Goal: Task Accomplishment & Management: Manage account settings

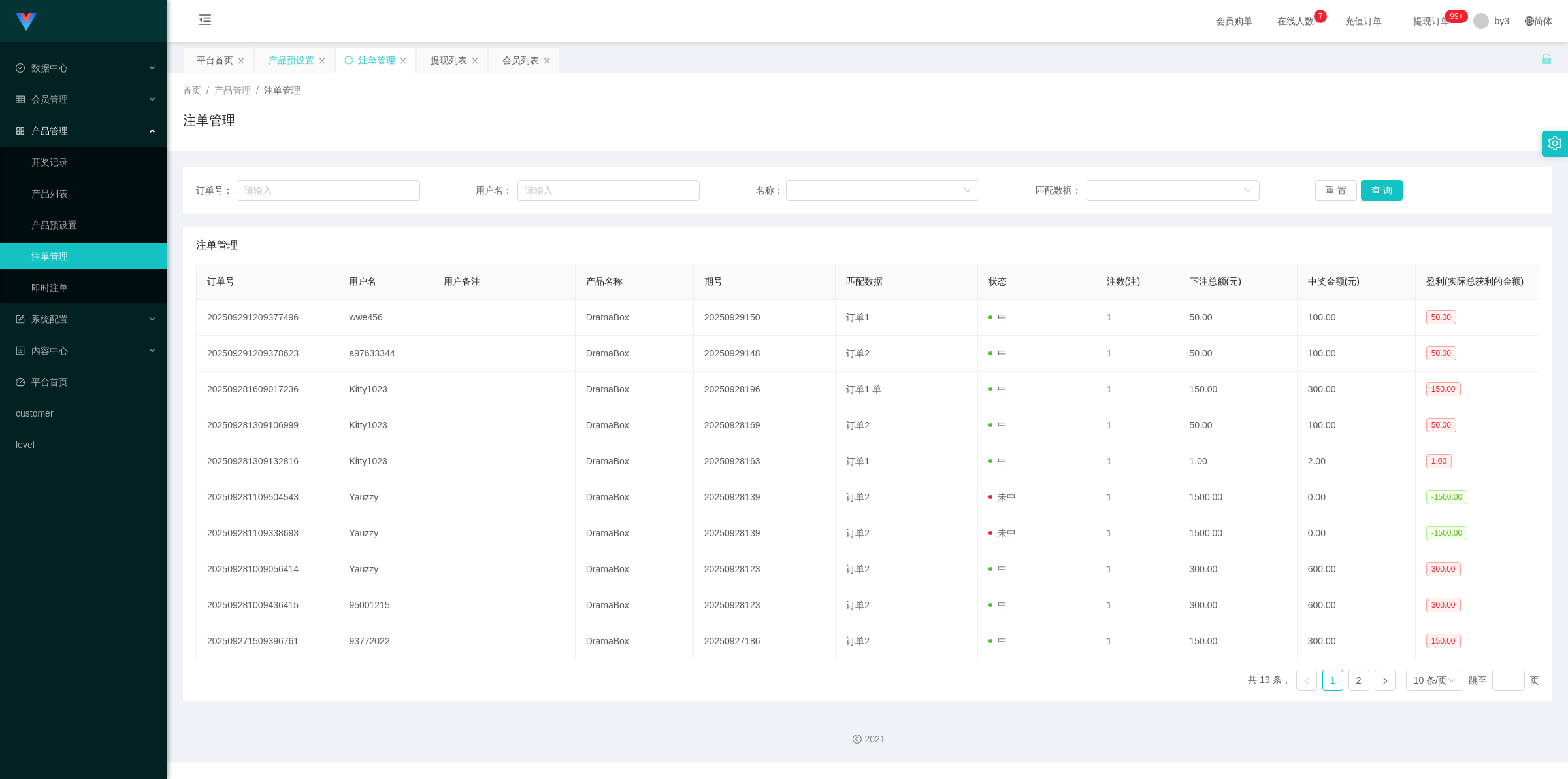
click at [298, 57] on div "产品预设置" at bounding box center [291, 60] width 46 height 25
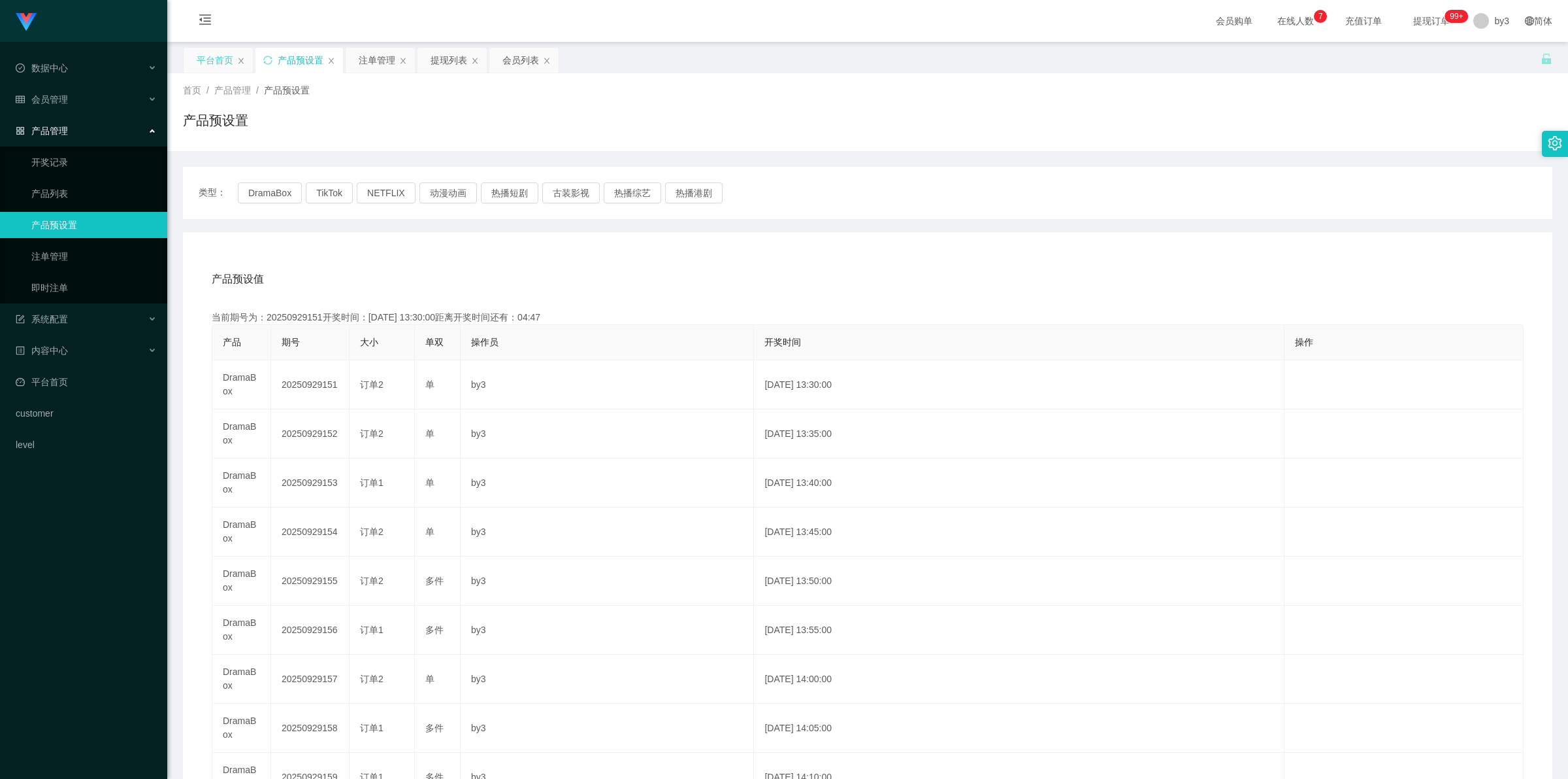
click at [225, 71] on div "平台首页" at bounding box center [216, 60] width 37 height 25
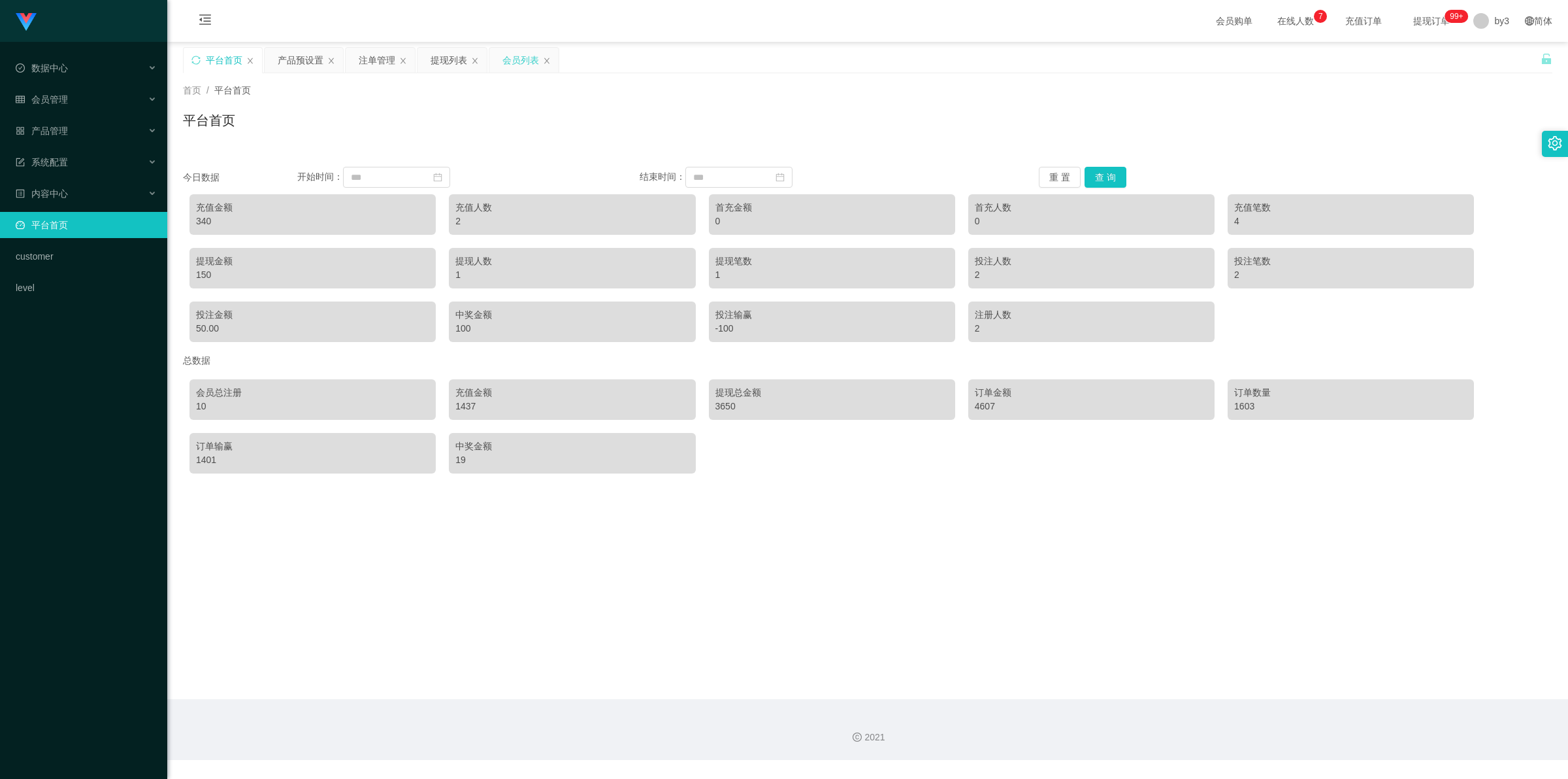
click at [529, 64] on div "会员列表" at bounding box center [521, 60] width 37 height 25
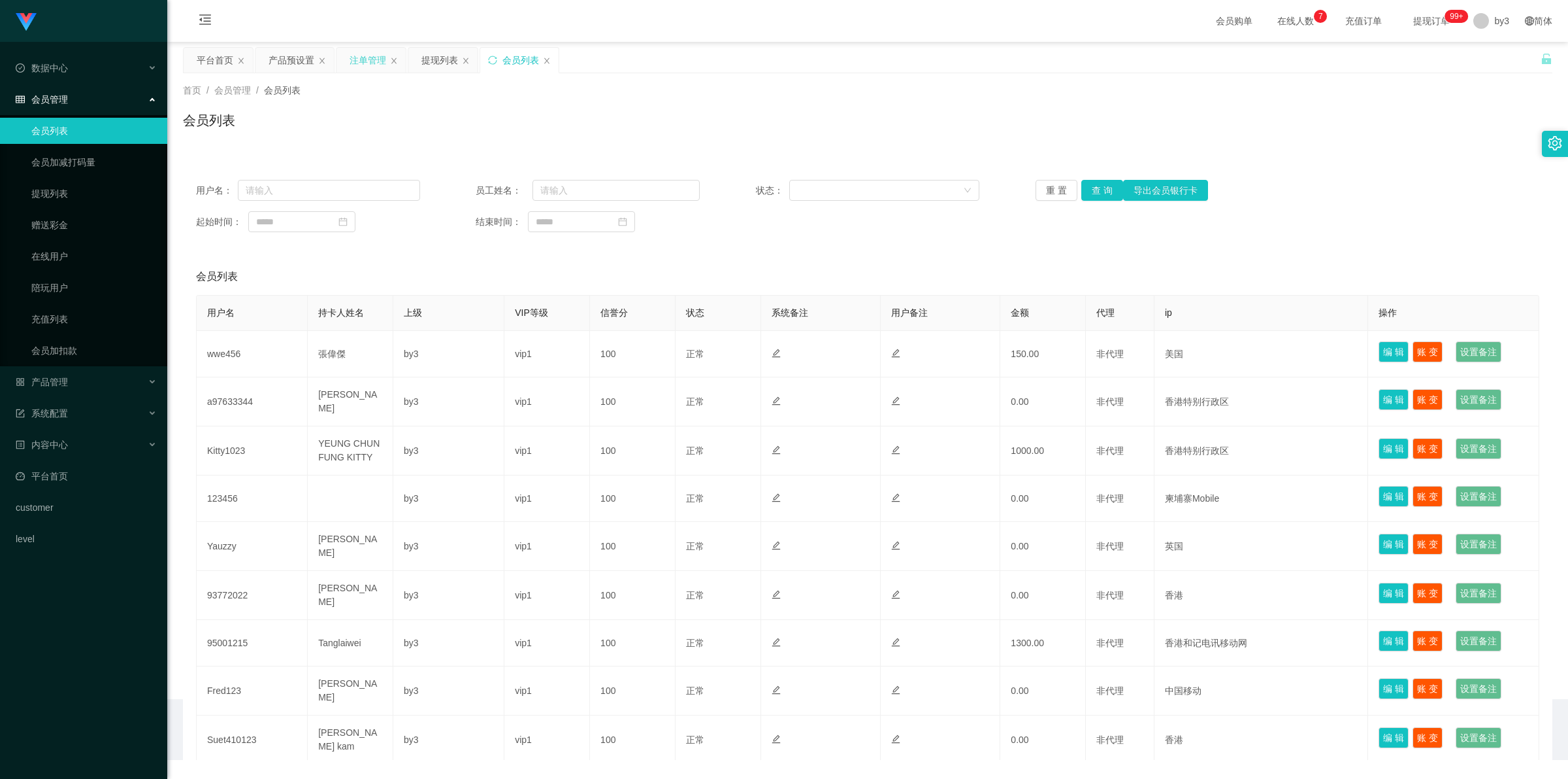
click at [324, 61] on icon "图标: close" at bounding box center [322, 61] width 8 height 8
click at [324, 61] on div "注单管理" at bounding box center [289, 60] width 69 height 25
click at [325, 61] on div "注单管理" at bounding box center [289, 59] width 71 height 26
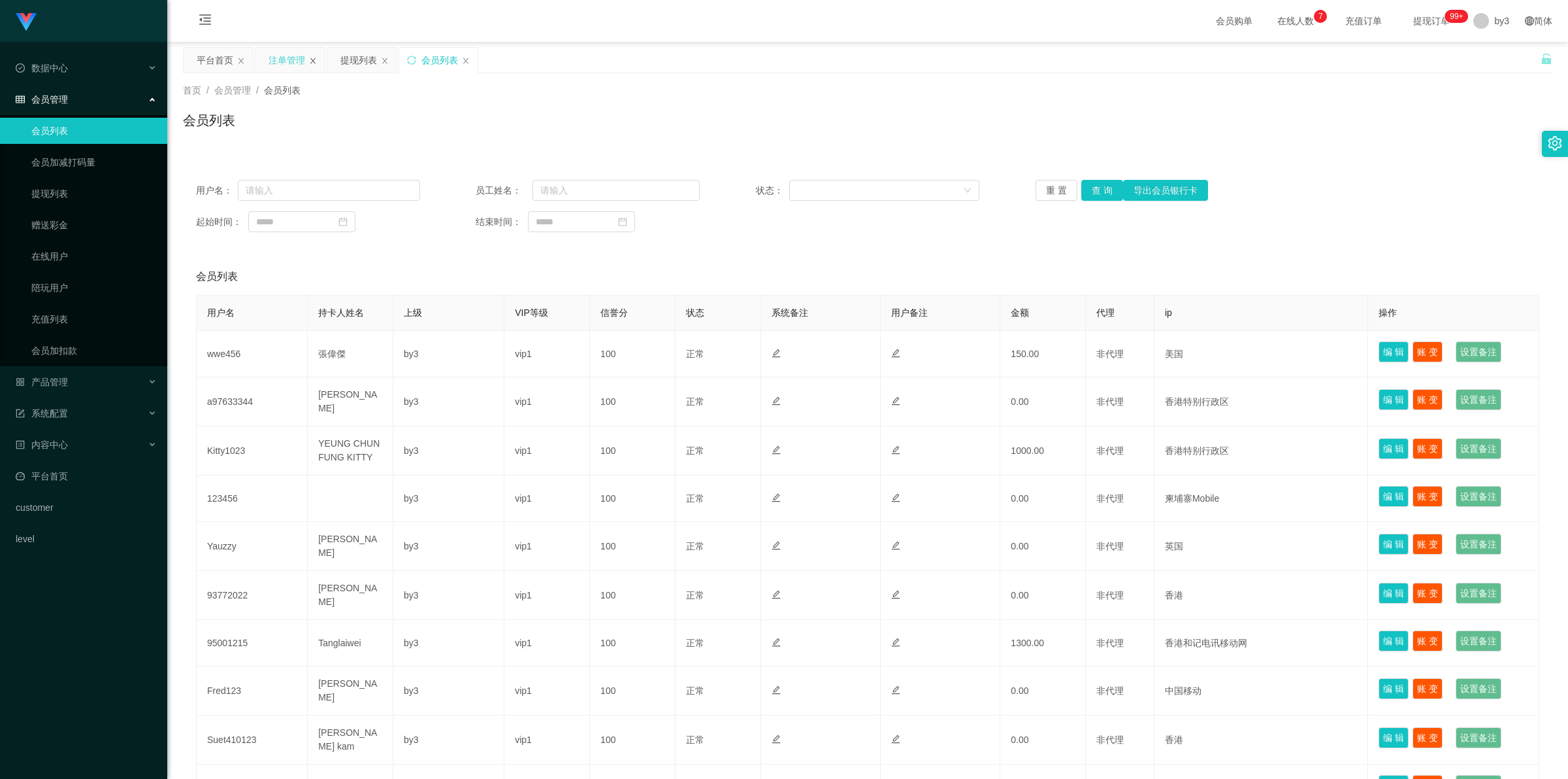
click at [313, 60] on icon "图标: close" at bounding box center [313, 61] width 8 height 8
click at [381, 60] on icon "图标: close" at bounding box center [384, 61] width 8 height 8
click at [313, 60] on div "会员列表" at bounding box center [296, 60] width 37 height 25
click at [73, 377] on div "产品管理" at bounding box center [83, 382] width 167 height 26
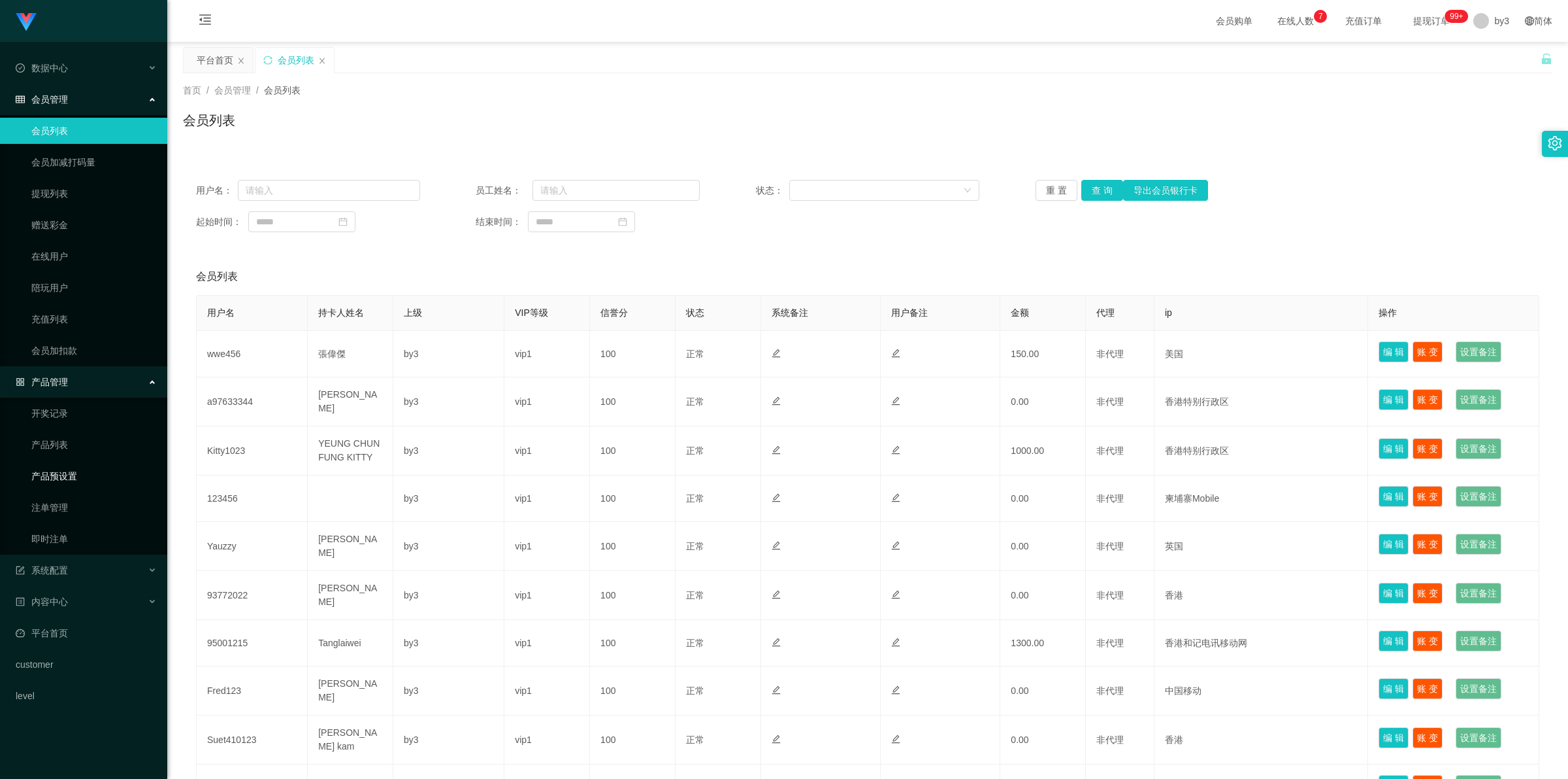
click at [82, 475] on link "产品预设置" at bounding box center [93, 475] width 125 height 26
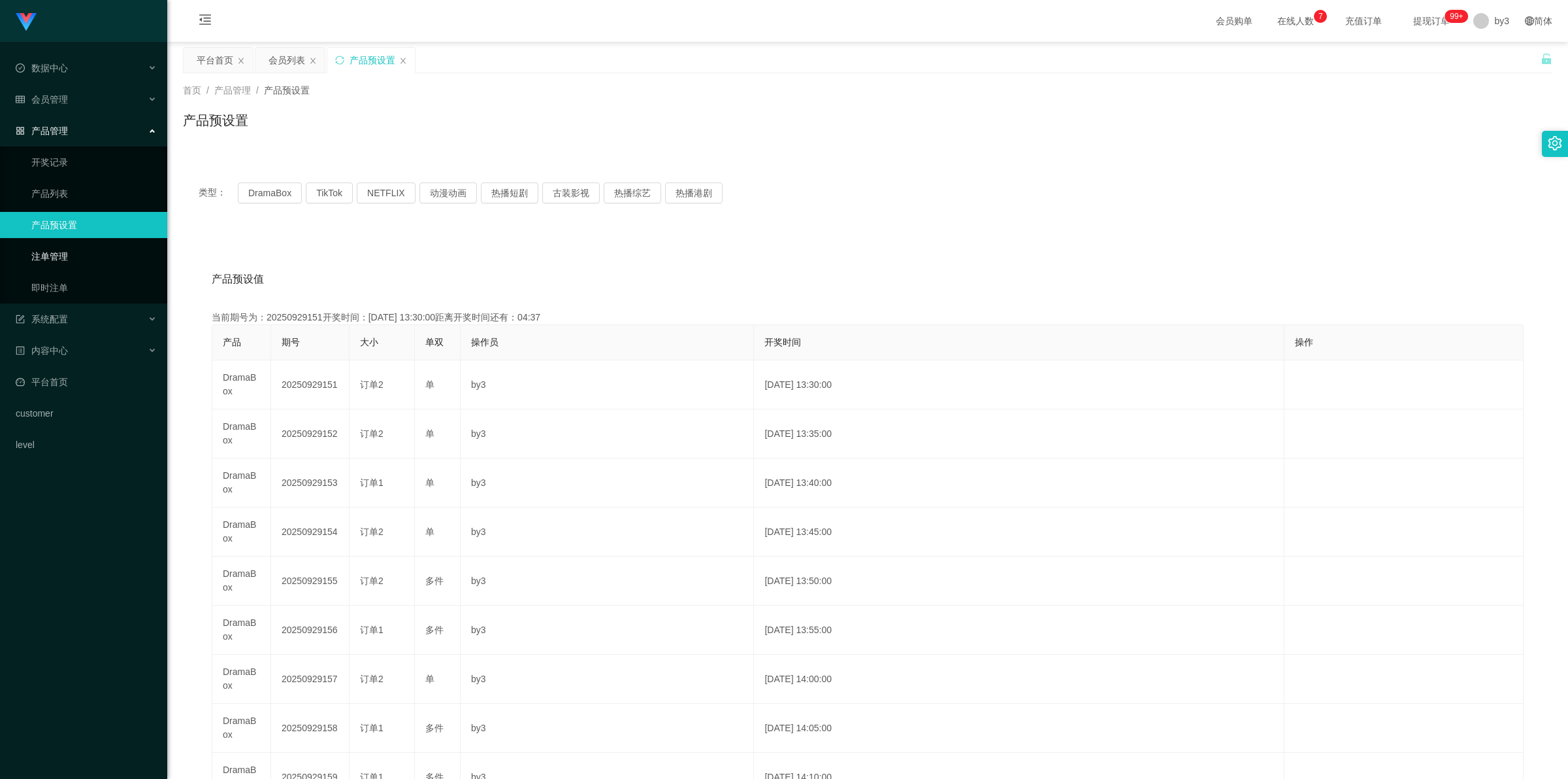
click at [71, 262] on link "注单管理" at bounding box center [93, 255] width 125 height 26
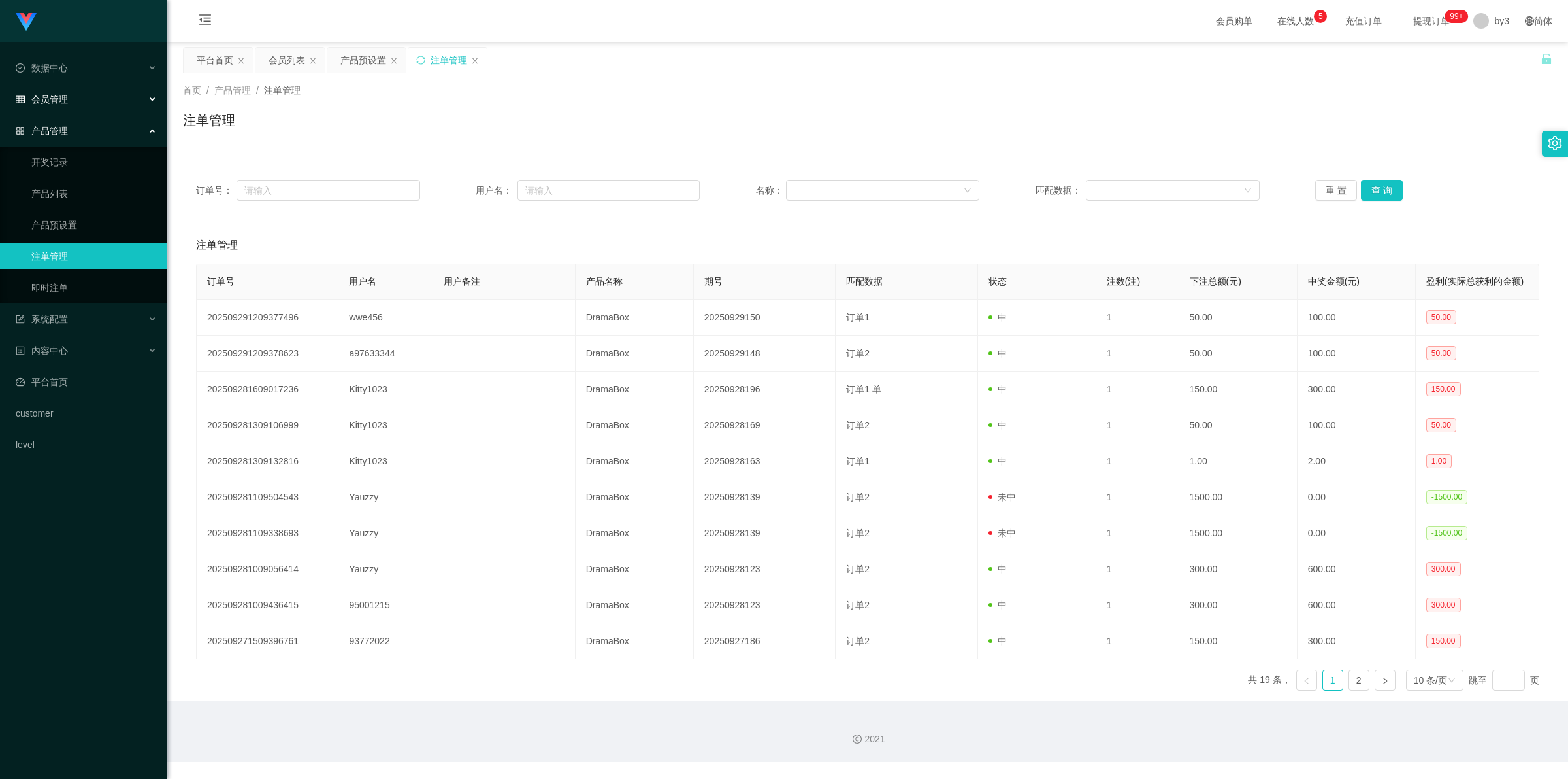
click at [57, 95] on span "会员管理" at bounding box center [42, 99] width 52 height 11
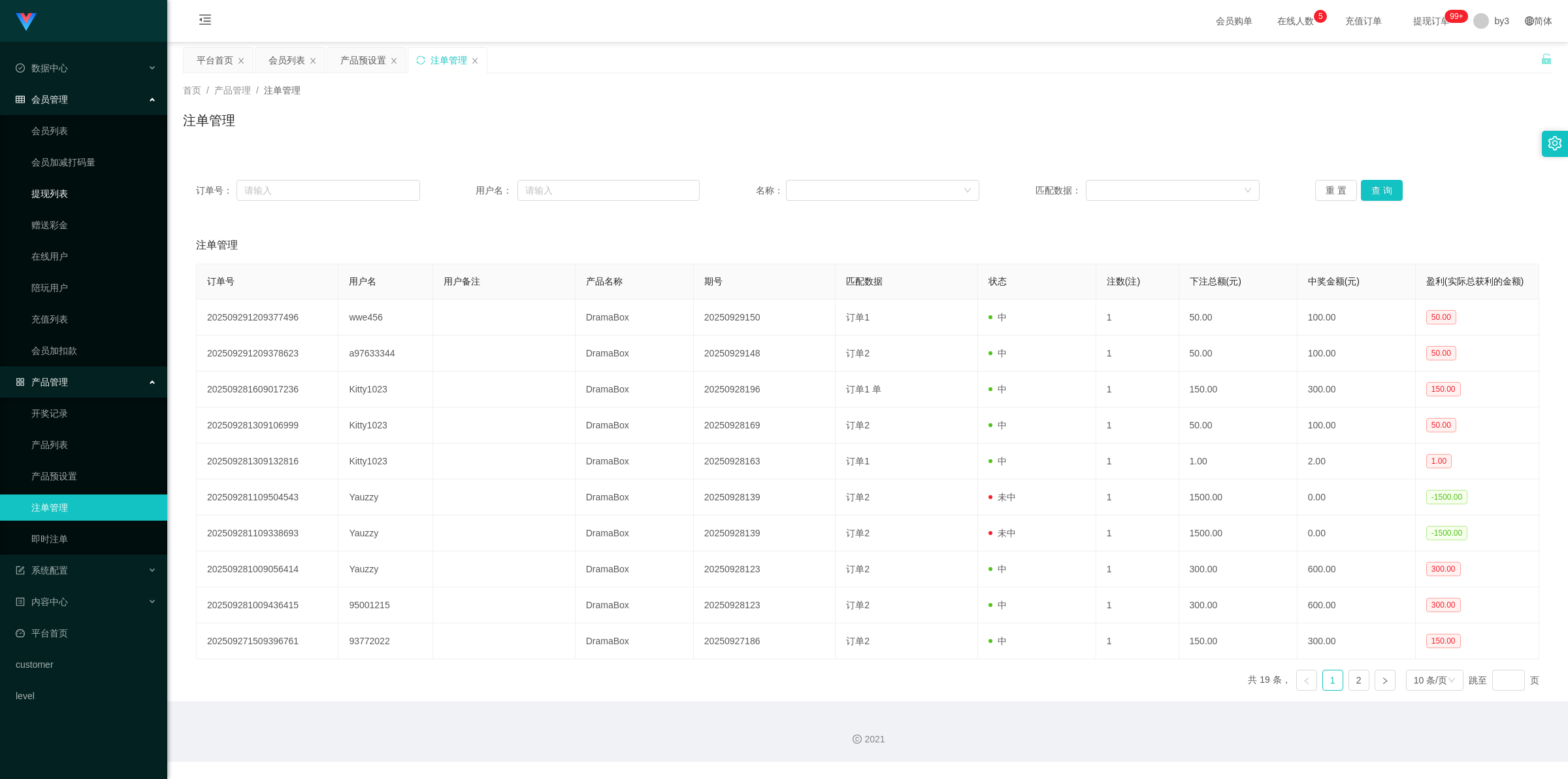
click at [60, 199] on link "提现列表" at bounding box center [93, 193] width 125 height 26
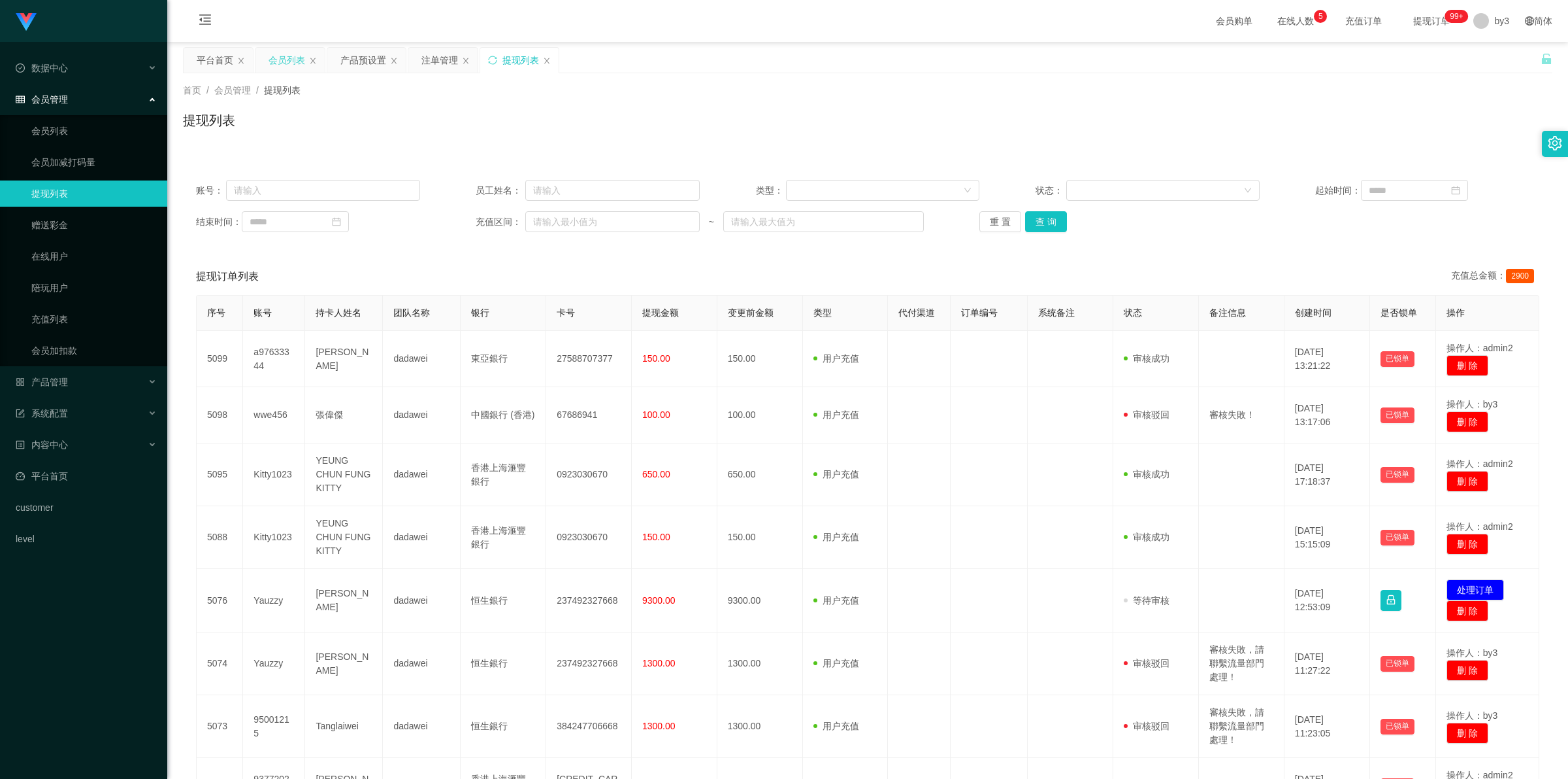
click at [277, 56] on div "会员列表" at bounding box center [287, 60] width 37 height 25
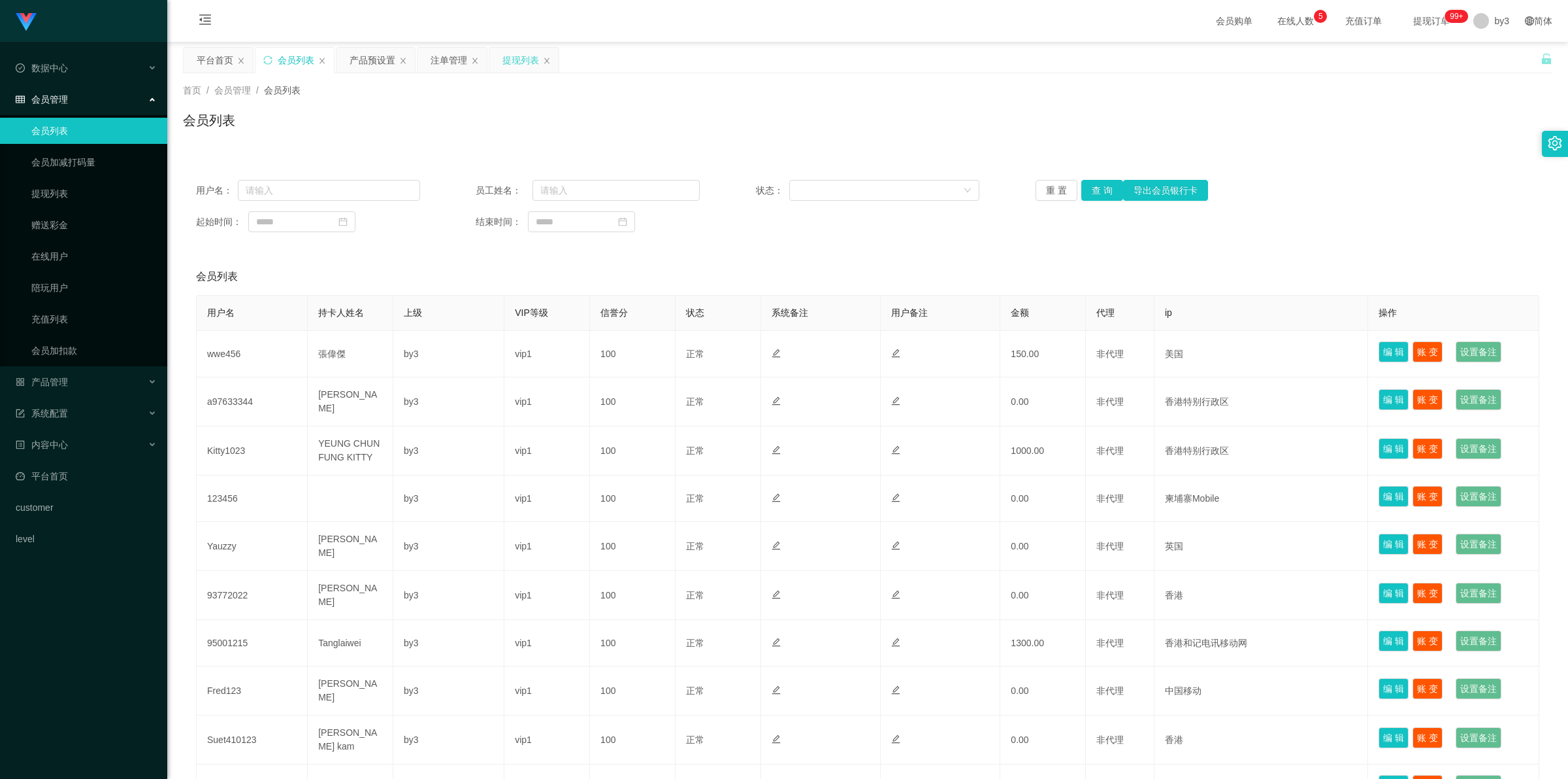
click at [517, 63] on div "提现列表" at bounding box center [521, 60] width 37 height 25
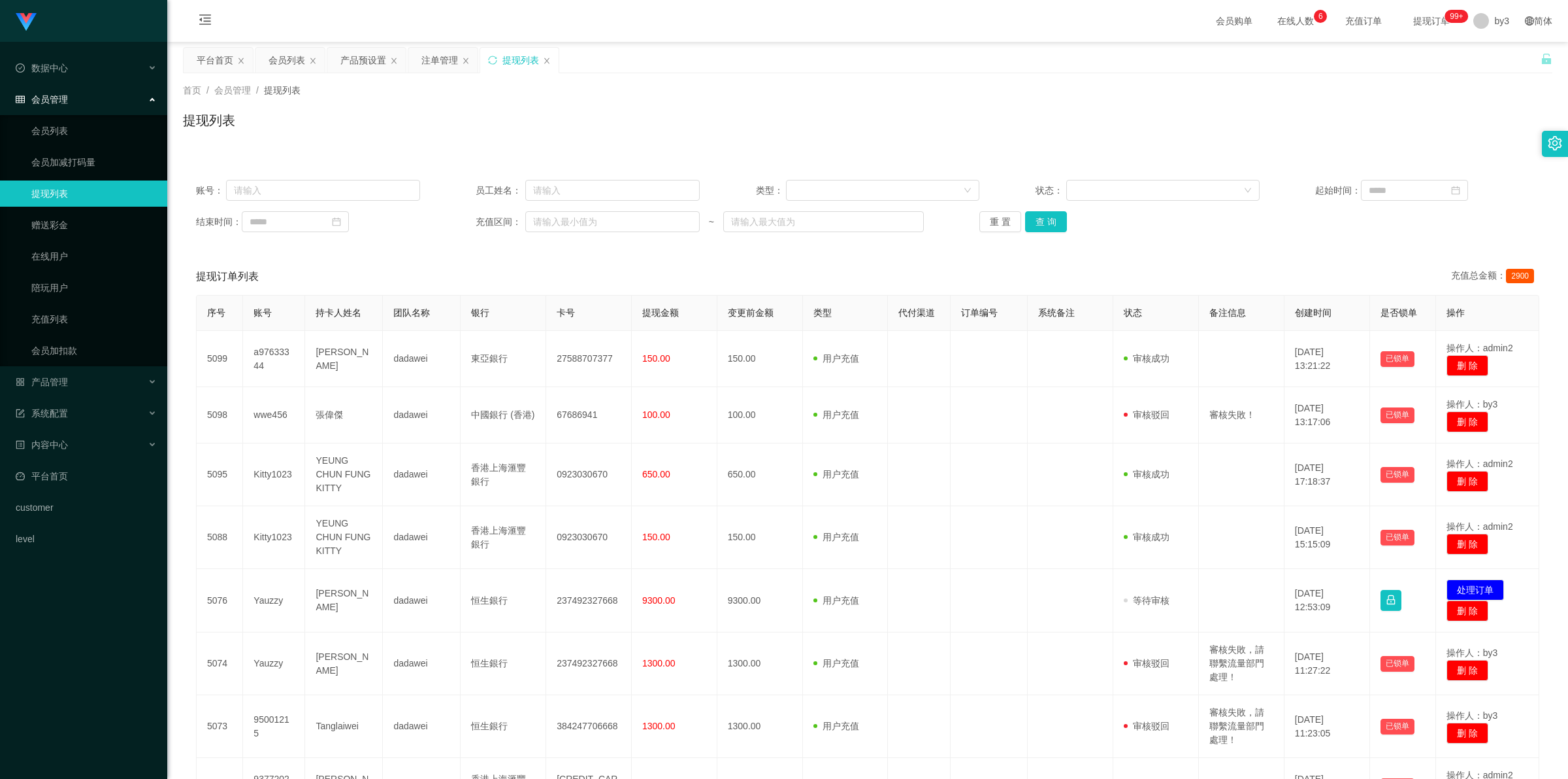
click at [494, 51] on div "提现列表" at bounding box center [519, 60] width 79 height 25
click at [494, 57] on icon "图标: sync" at bounding box center [492, 59] width 9 height 9
click at [490, 59] on icon "图标: sync" at bounding box center [492, 59] width 9 height 9
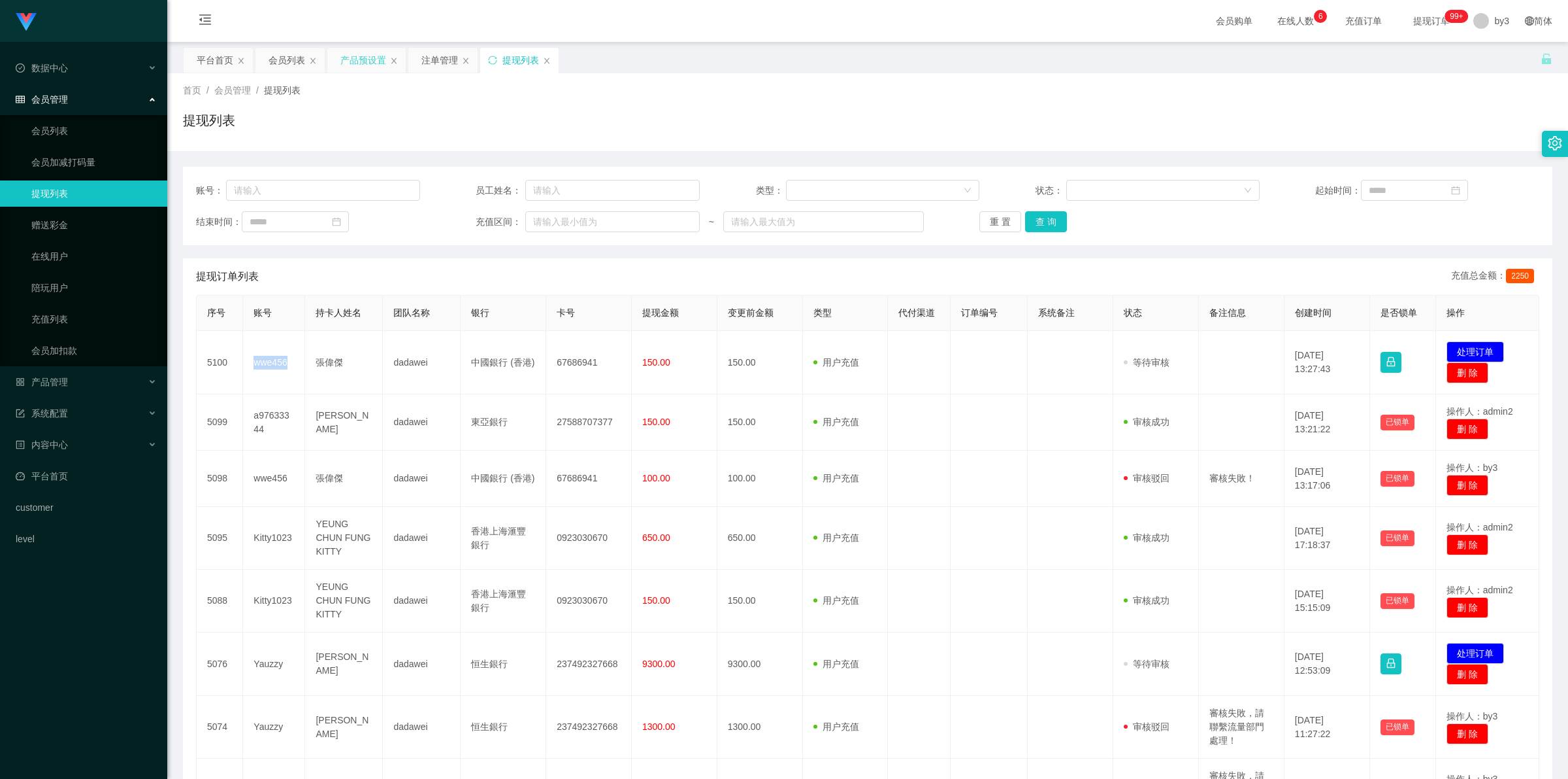
click at [350, 59] on div "产品预设置" at bounding box center [363, 60] width 46 height 25
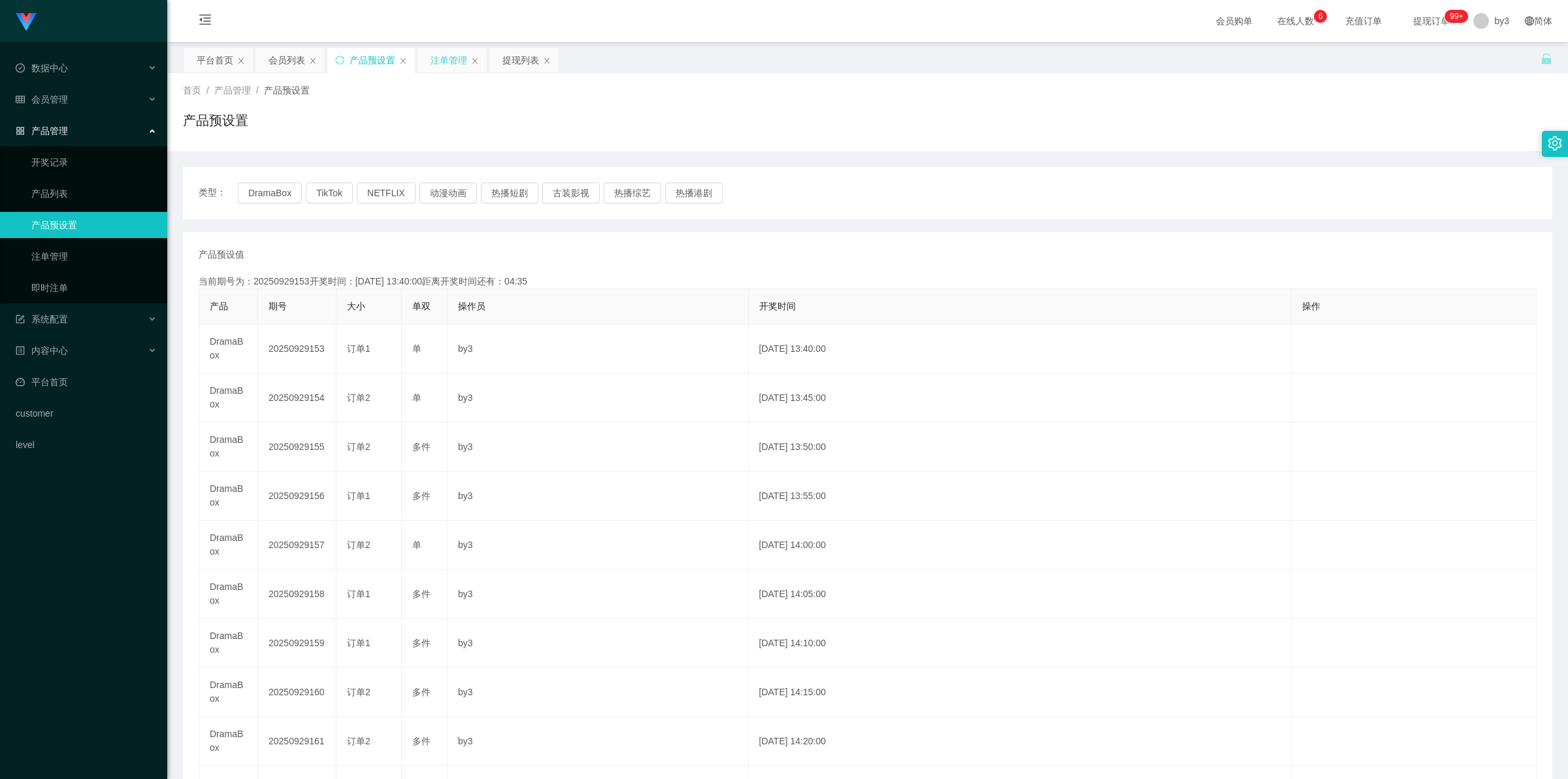
click at [450, 56] on div "注单管理" at bounding box center [450, 60] width 37 height 25
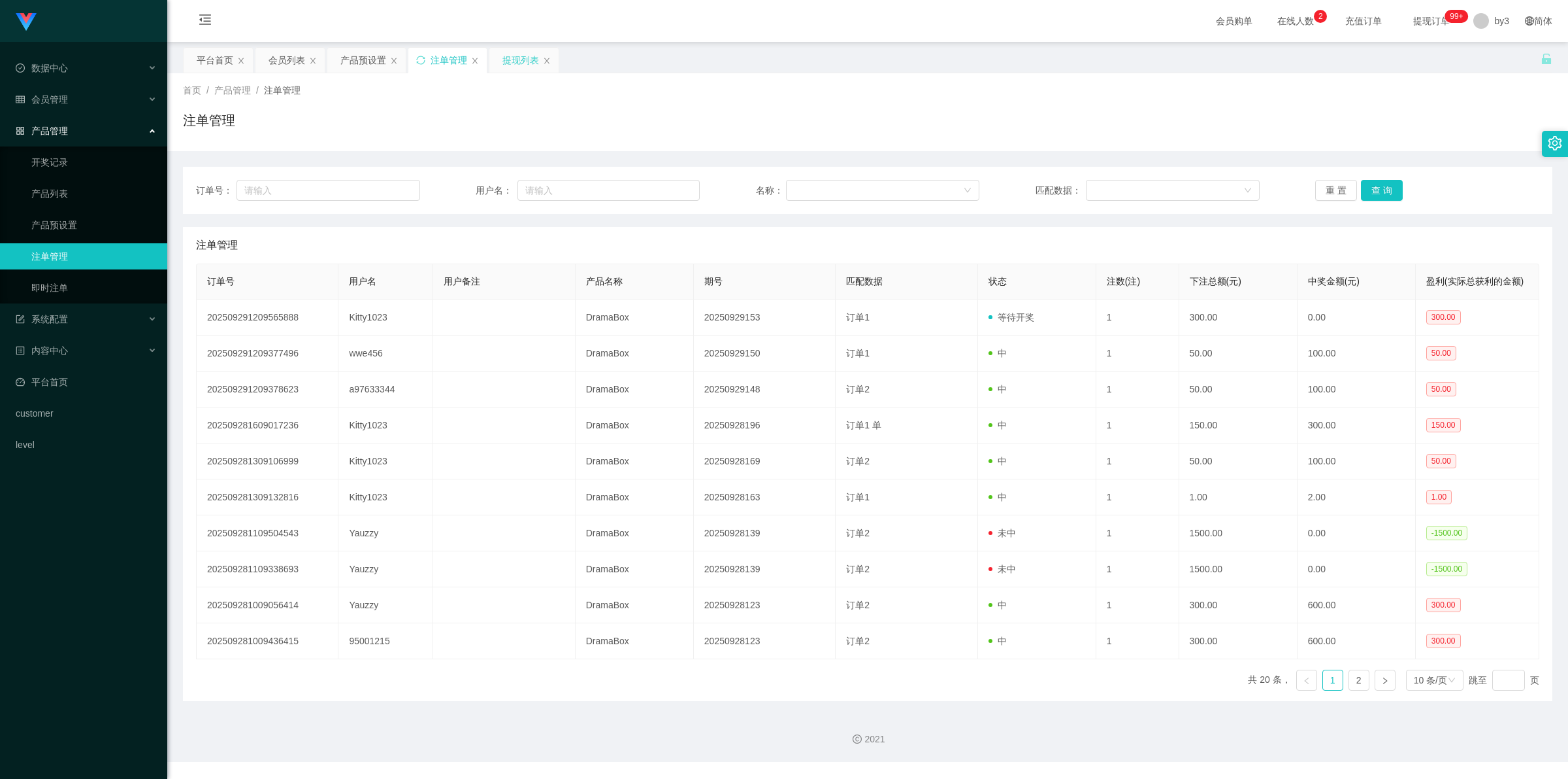
click at [509, 63] on div "提现列表" at bounding box center [521, 60] width 37 height 25
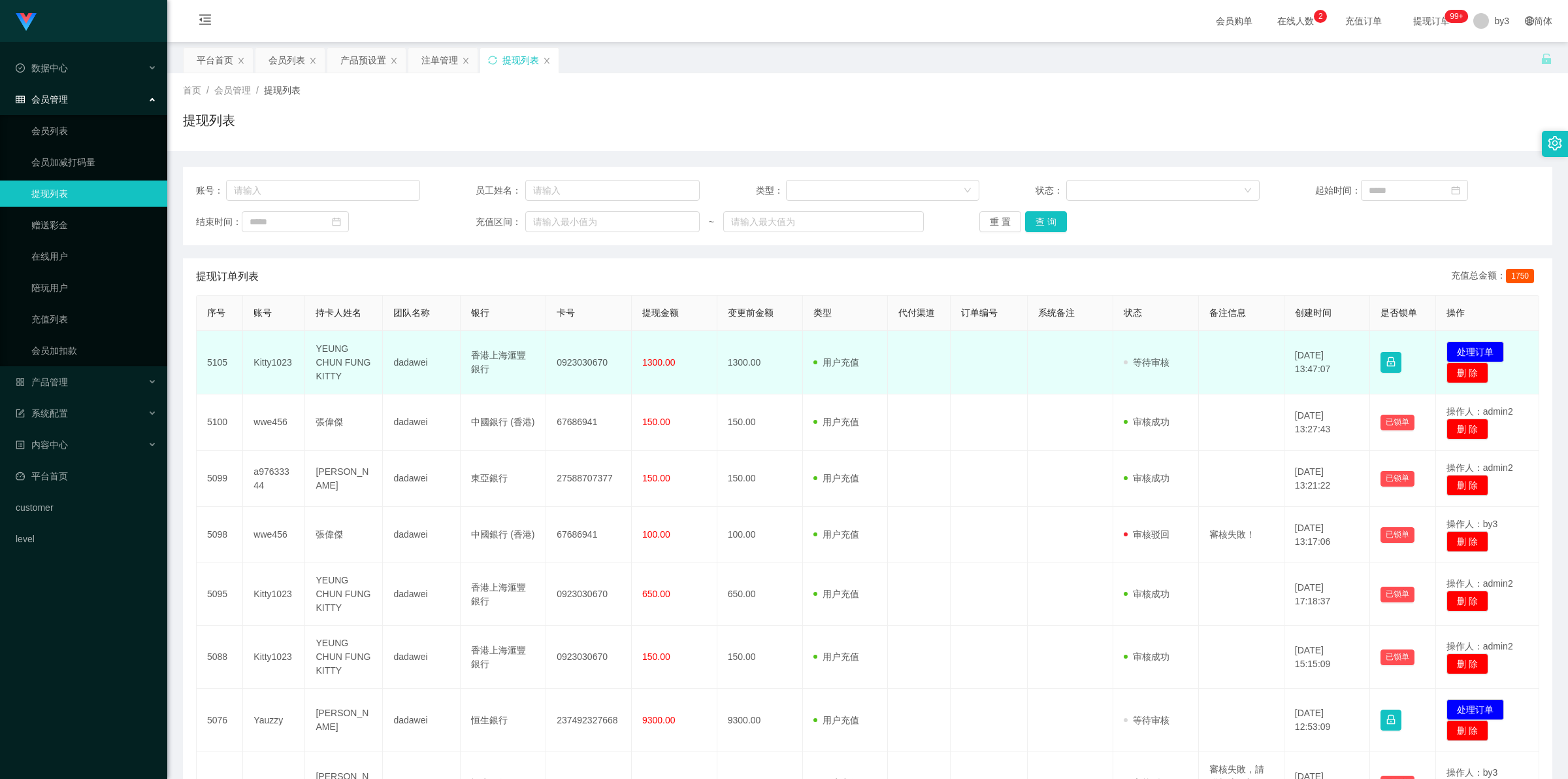
click at [265, 361] on td "Kitty1023" at bounding box center [274, 362] width 62 height 63
click at [1471, 350] on button "处理订单" at bounding box center [1475, 352] width 57 height 21
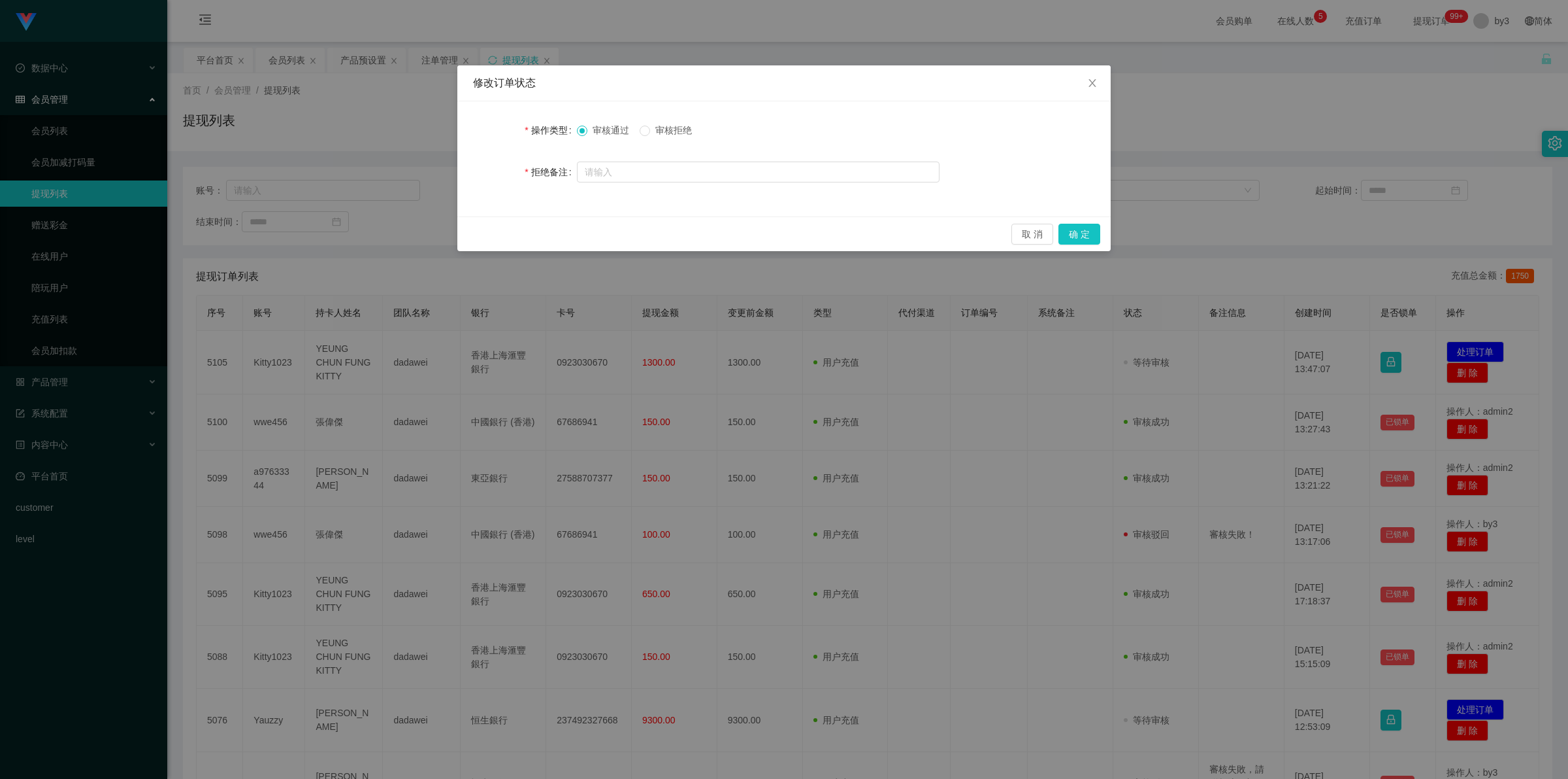
click at [675, 128] on span "审核拒绝" at bounding box center [674, 130] width 47 height 11
click at [661, 174] on input "text" at bounding box center [758, 172] width 363 height 21
type input "審"
click at [718, 167] on input "審核失敗！請" at bounding box center [758, 173] width 363 height 21
click at [692, 171] on input "審核失敗！請連續" at bounding box center [758, 173] width 363 height 21
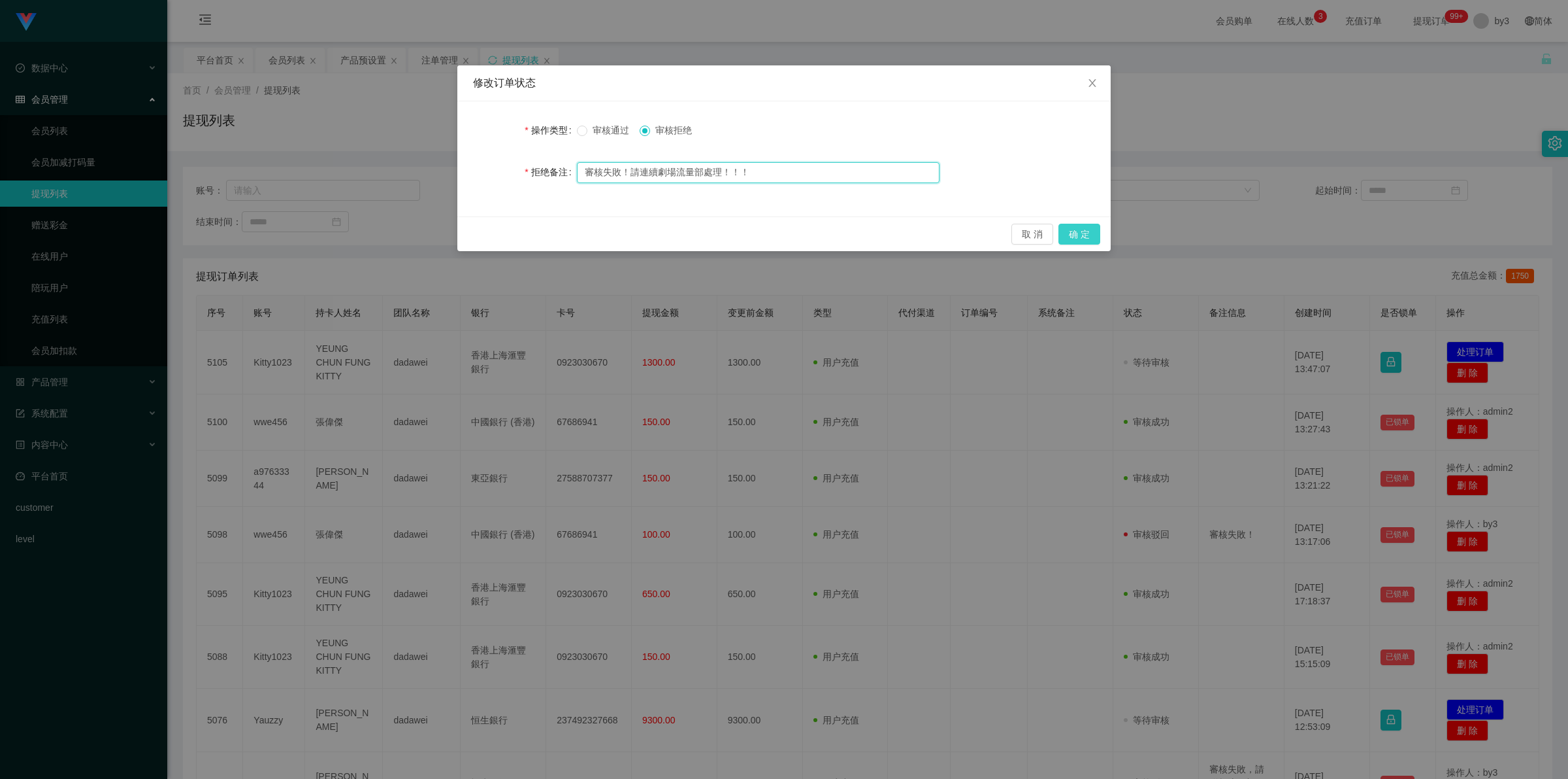
type input "審核失敗！請連續劇場流量部處理！！！"
click at [1088, 234] on button "确 定" at bounding box center [1079, 234] width 42 height 21
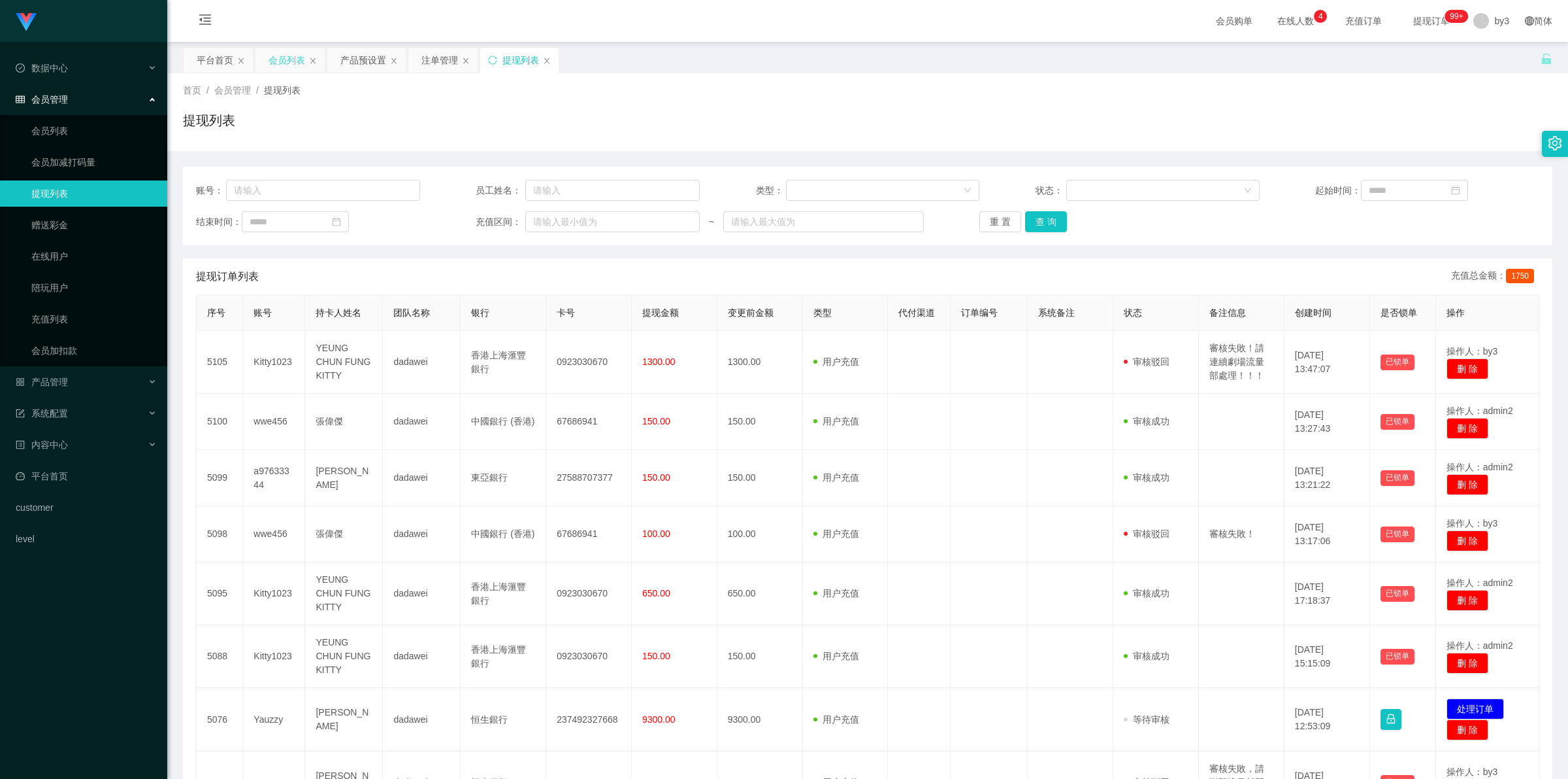
click at [284, 57] on div "会员列表" at bounding box center [287, 60] width 37 height 25
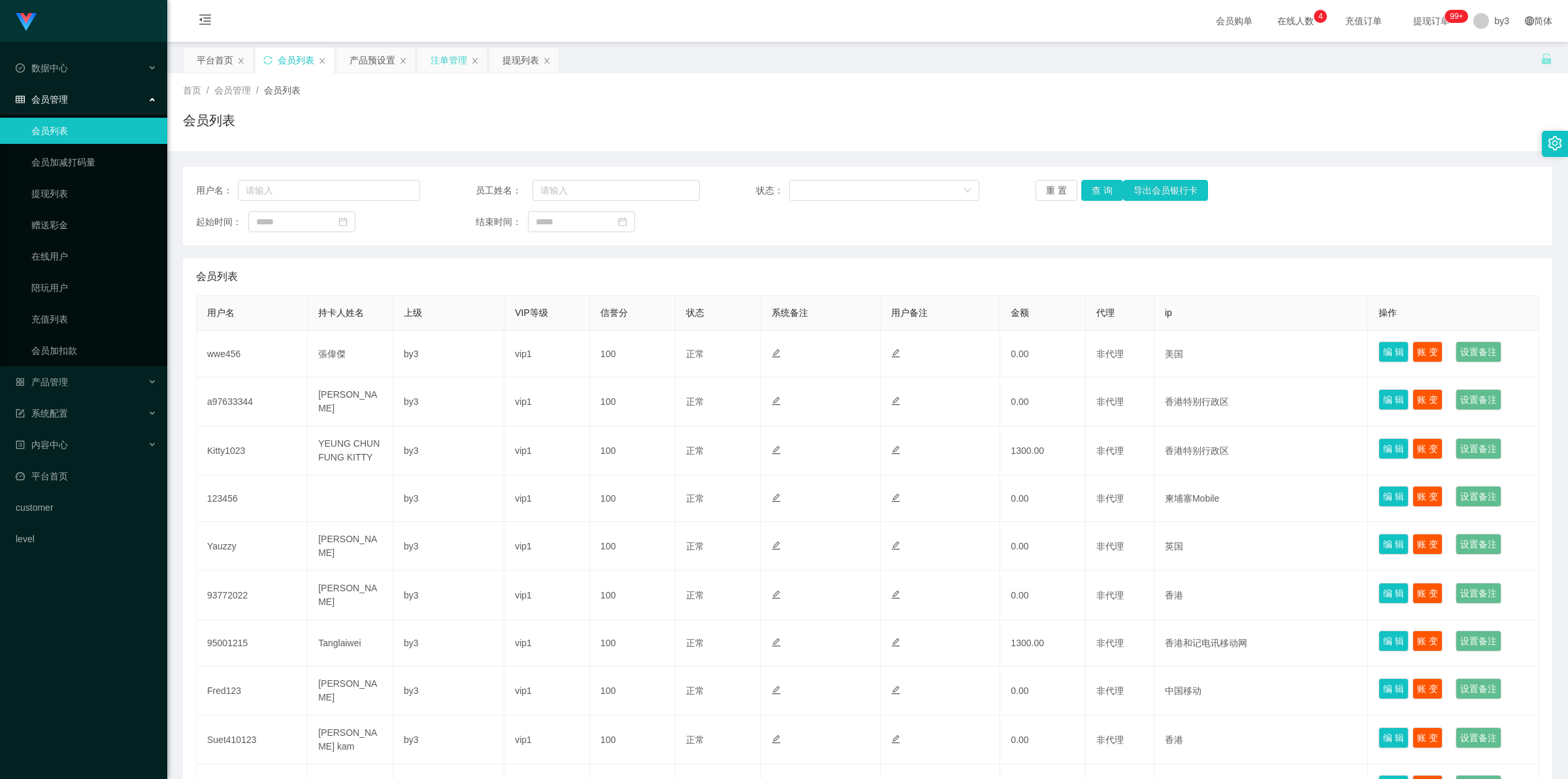
click at [452, 57] on div "注单管理" at bounding box center [450, 60] width 37 height 25
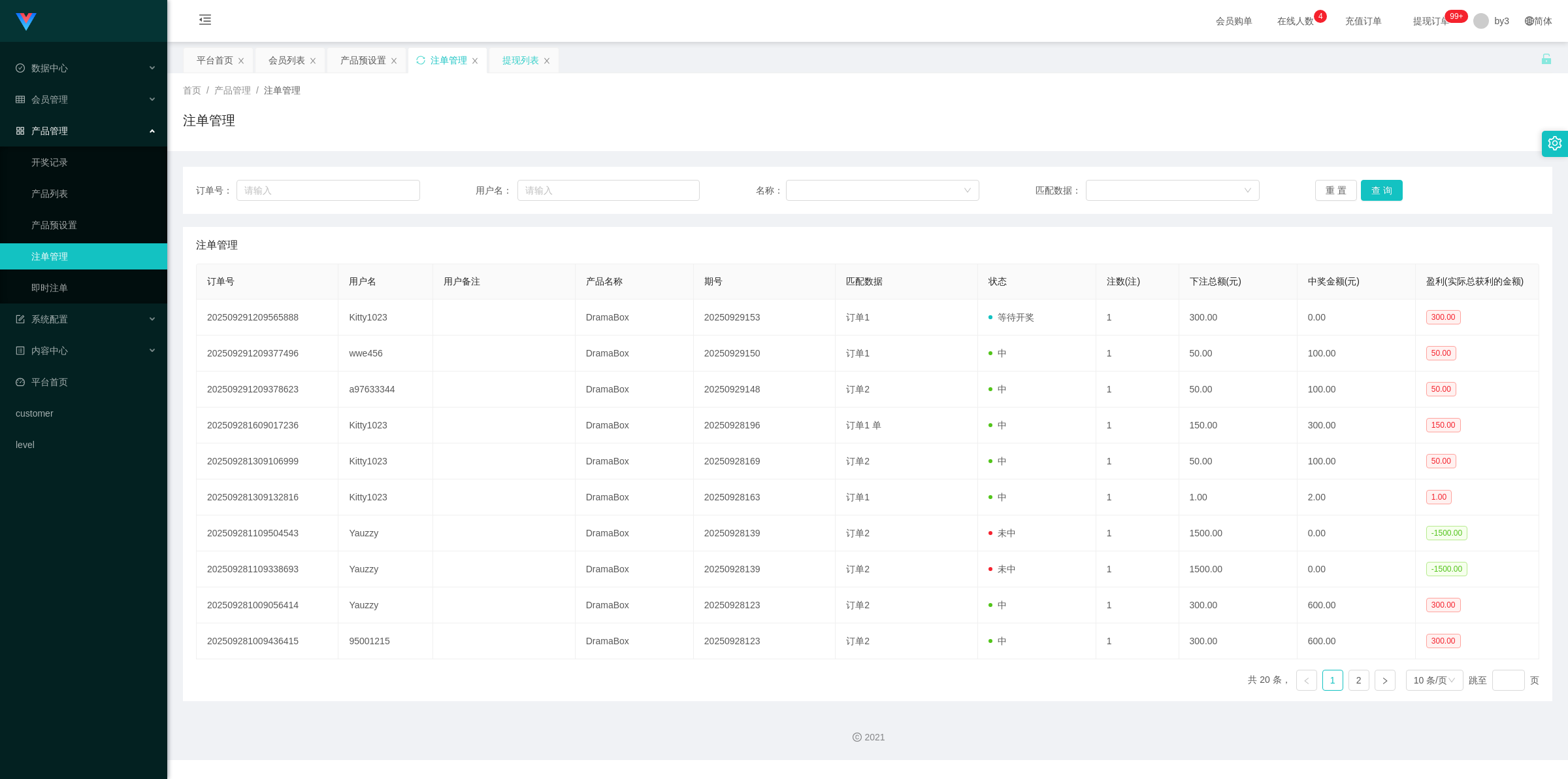
click at [520, 59] on div "提现列表" at bounding box center [521, 60] width 37 height 25
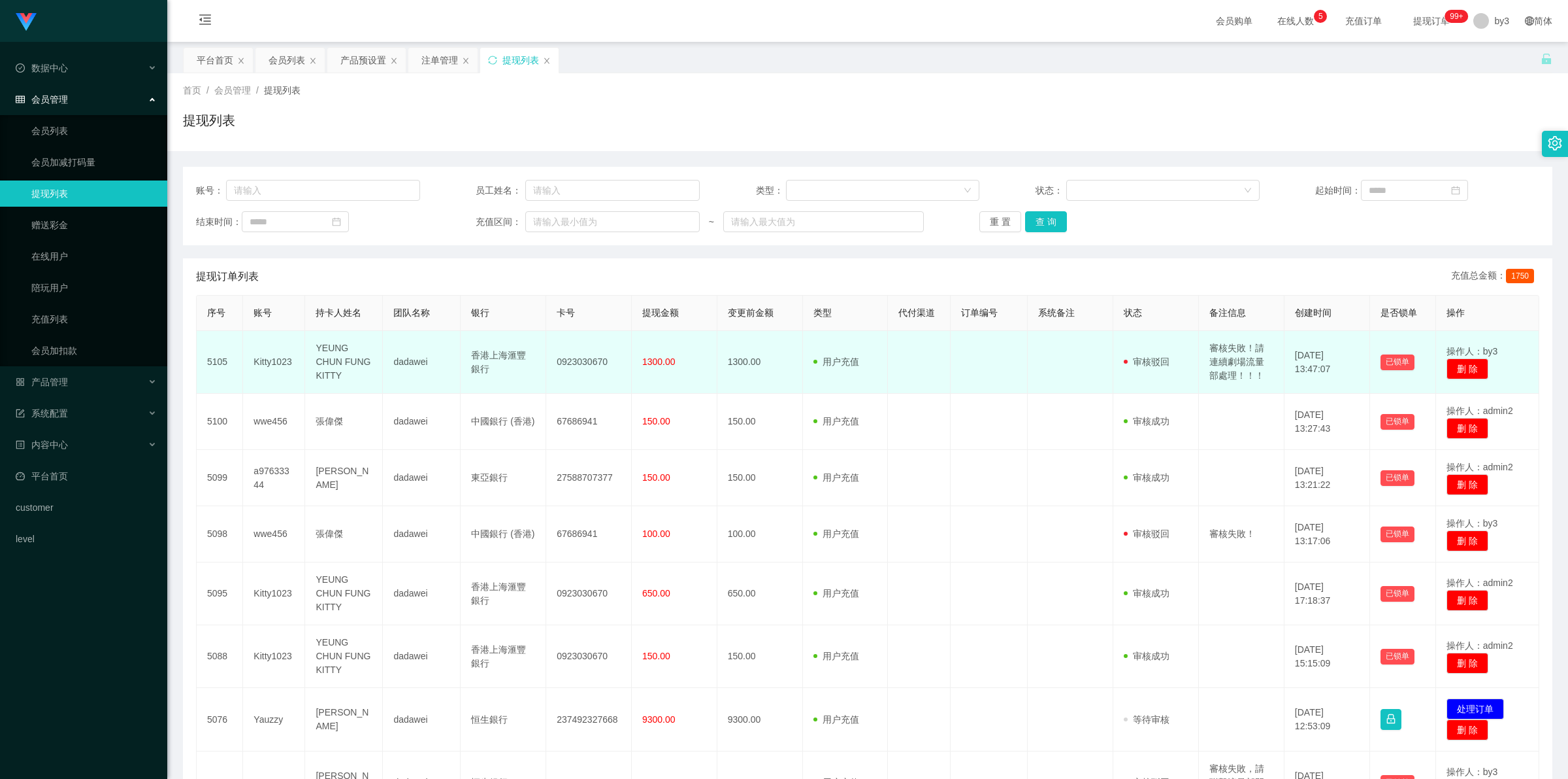
click at [342, 352] on td "YEUNG CHUN FUNG KITTY" at bounding box center [344, 362] width 78 height 63
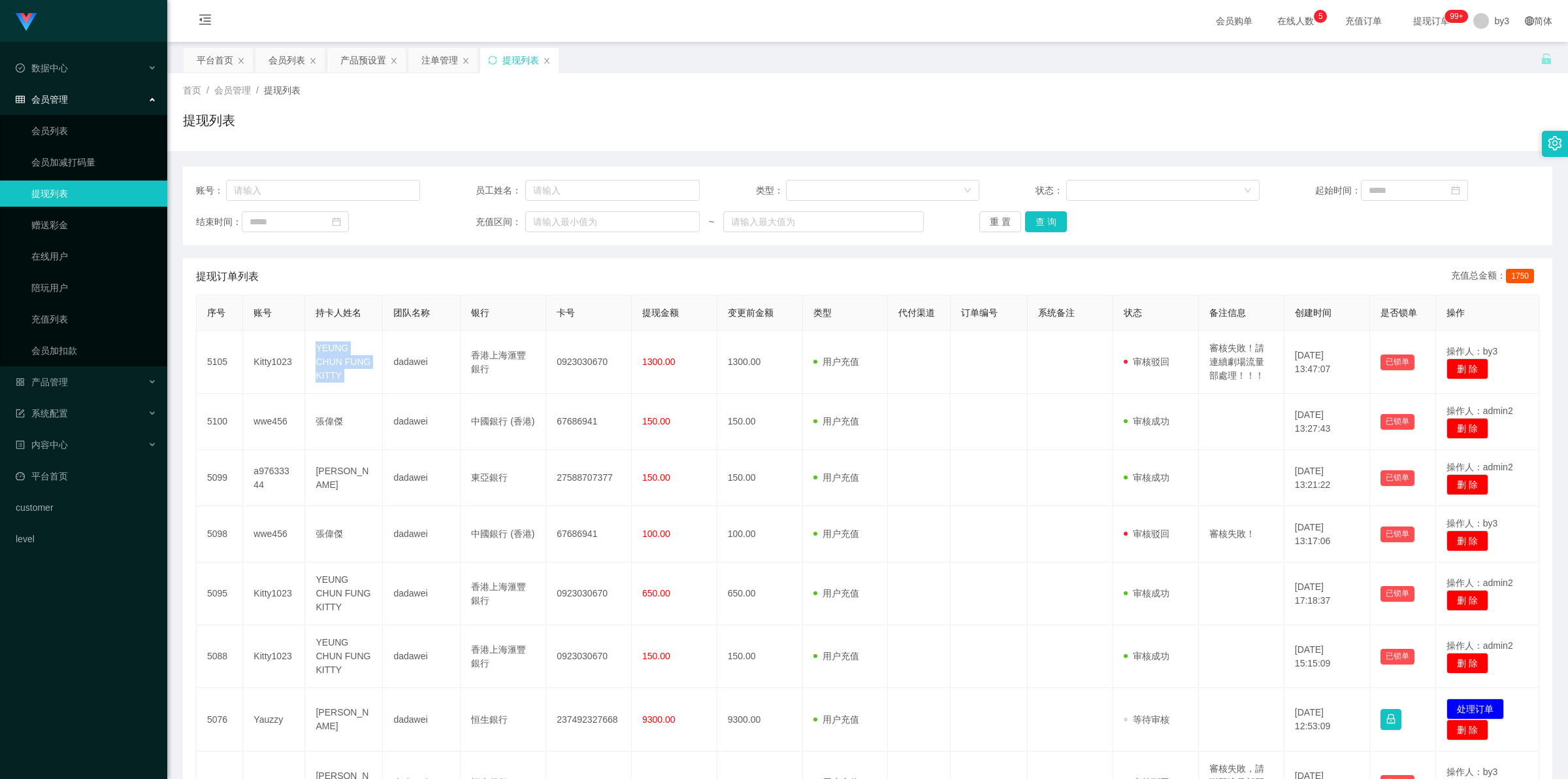
copy td "YEUNG CHUN FUNG KITTY"
click at [354, 60] on div "产品预设置" at bounding box center [363, 60] width 46 height 25
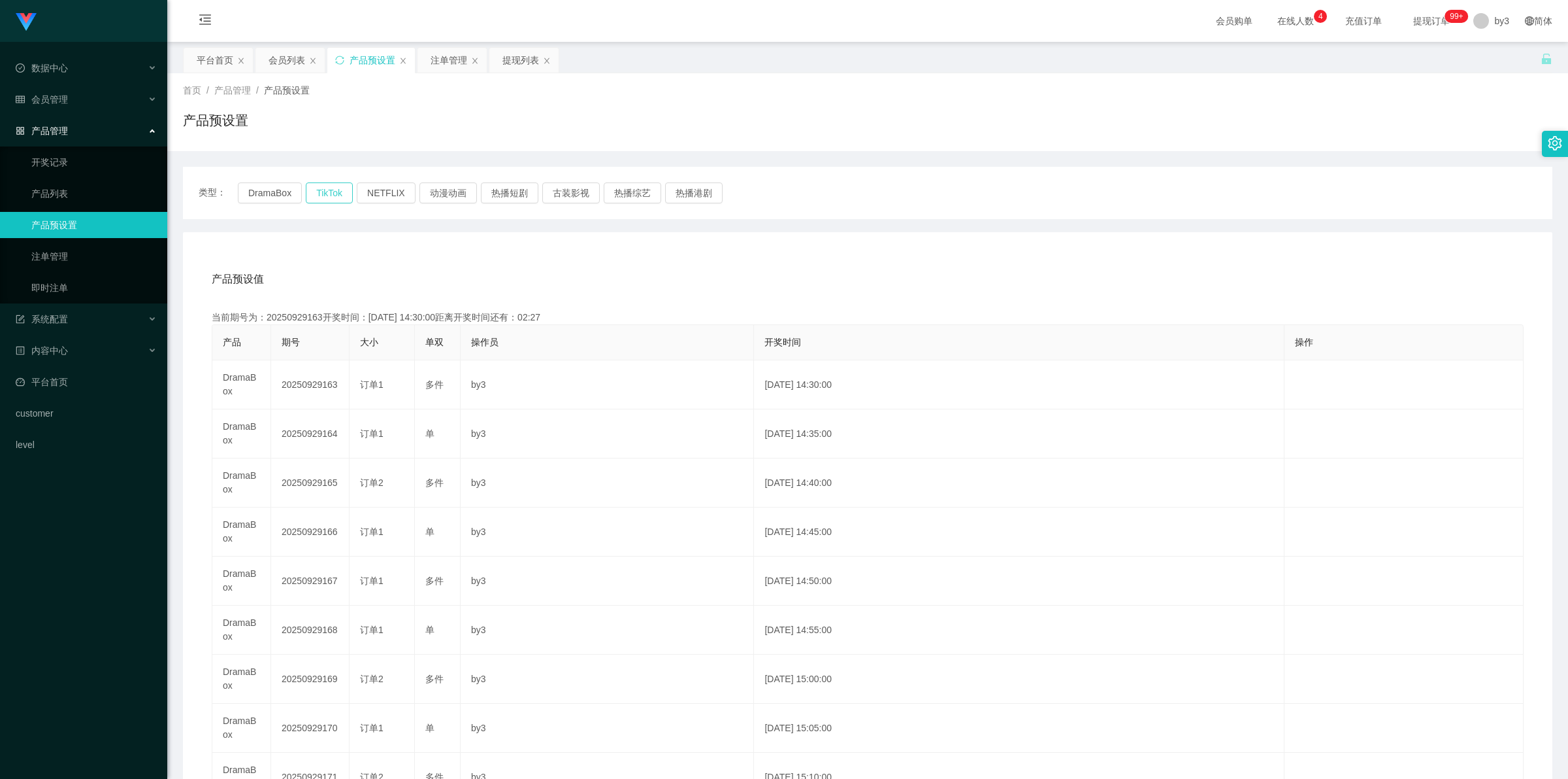
click at [320, 191] on button "TikTok" at bounding box center [329, 193] width 47 height 21
